Goal: Find specific page/section: Find specific page/section

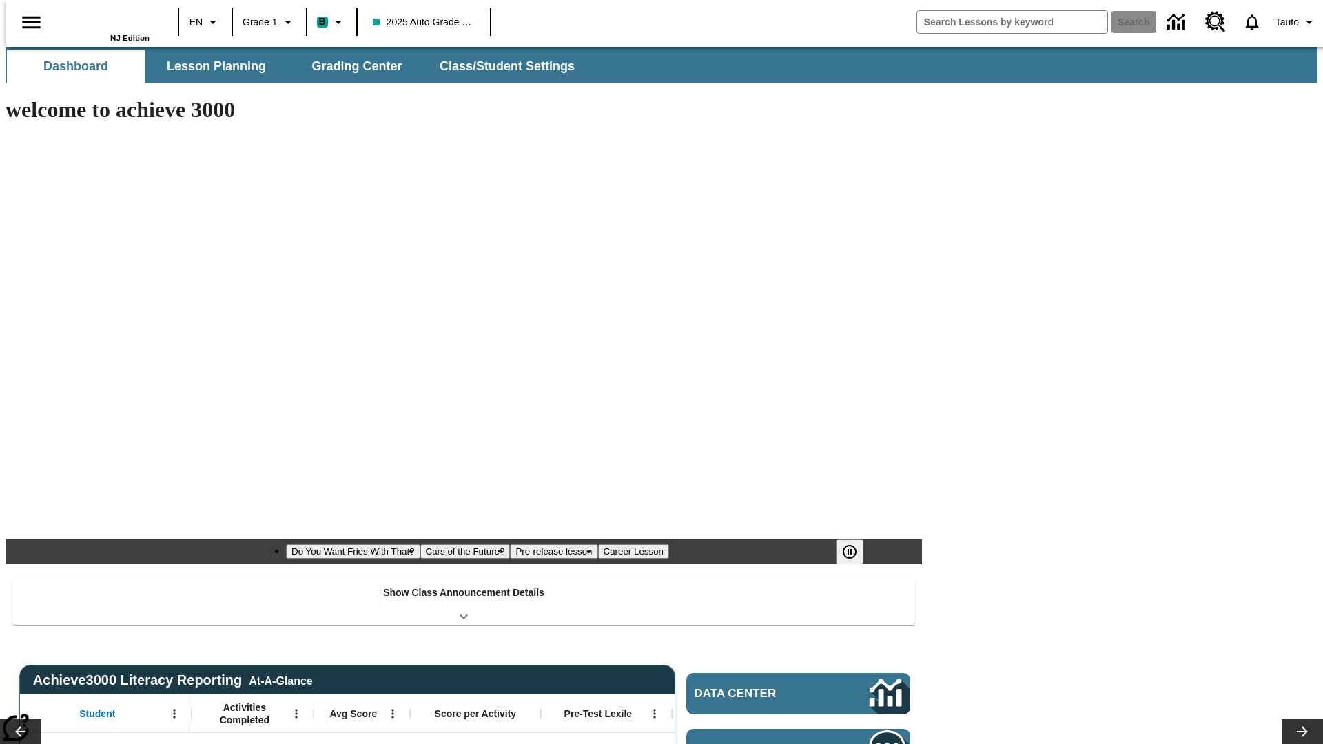
type input "-1"
click at [211, 66] on span "Lesson Planning" at bounding box center [216, 67] width 99 height 16
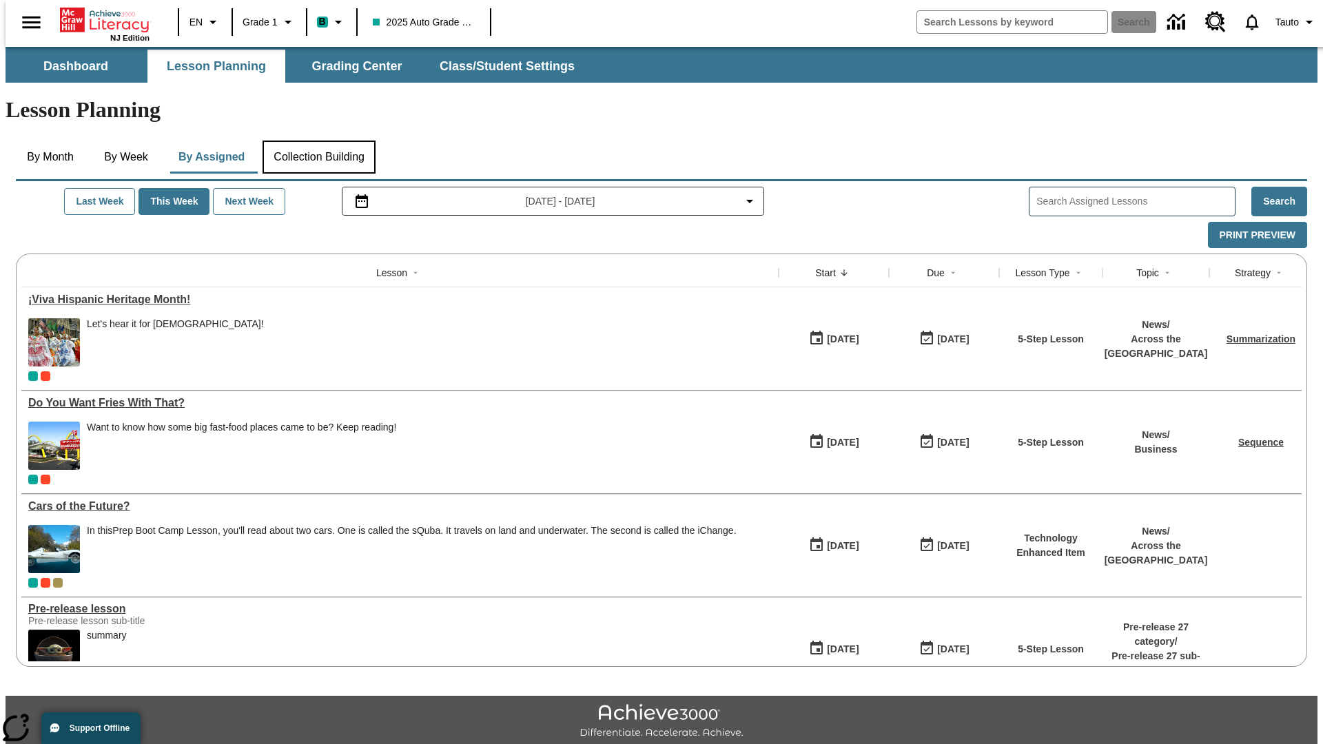
click at [318, 141] on button "Collection Building" at bounding box center [319, 157] width 113 height 33
